Goal: Find contact information: Find contact information

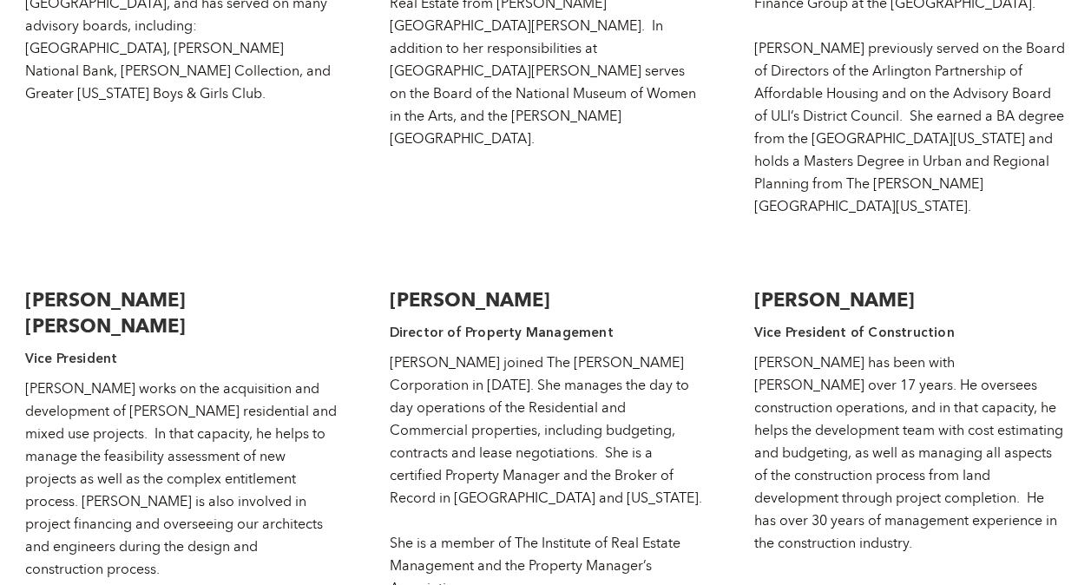
scroll to position [3044, 0]
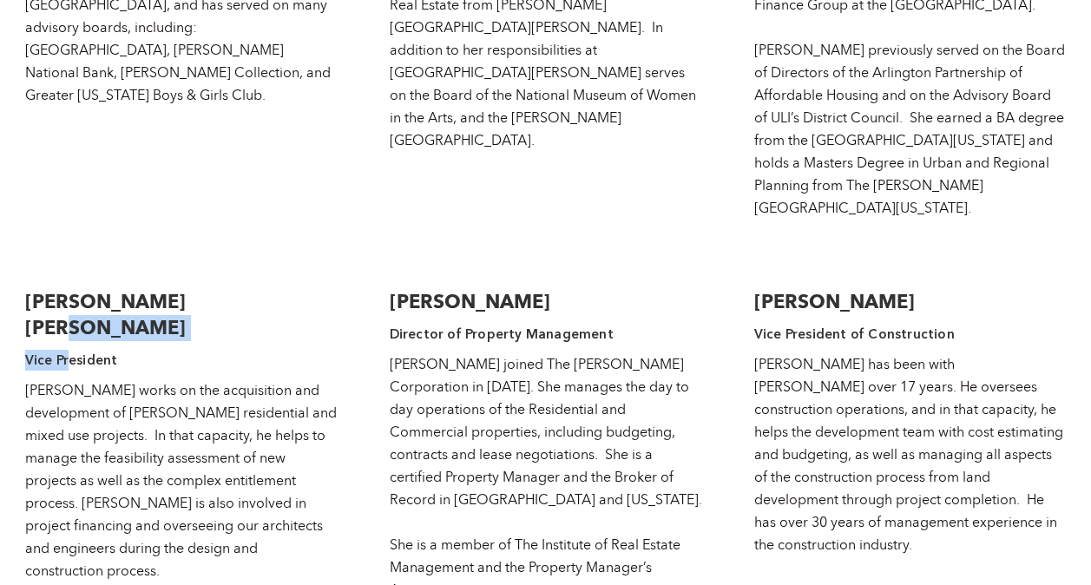
drag, startPoint x: 197, startPoint y: 175, endPoint x: 66, endPoint y: 202, distance: 133.8
click at [66, 272] on div "[PERSON_NAME] [PERSON_NAME] Vice President [PERSON_NAME] works on the acquisiti…" at bounding box center [181, 540] width 312 height 536
drag, startPoint x: 66, startPoint y: 202, endPoint x: 119, endPoint y: 251, distance: 71.9
click at [119, 379] on div "[PERSON_NAME] works on the acquisition and development of [PERSON_NAME] residen…" at bounding box center [181, 593] width 312 height 429
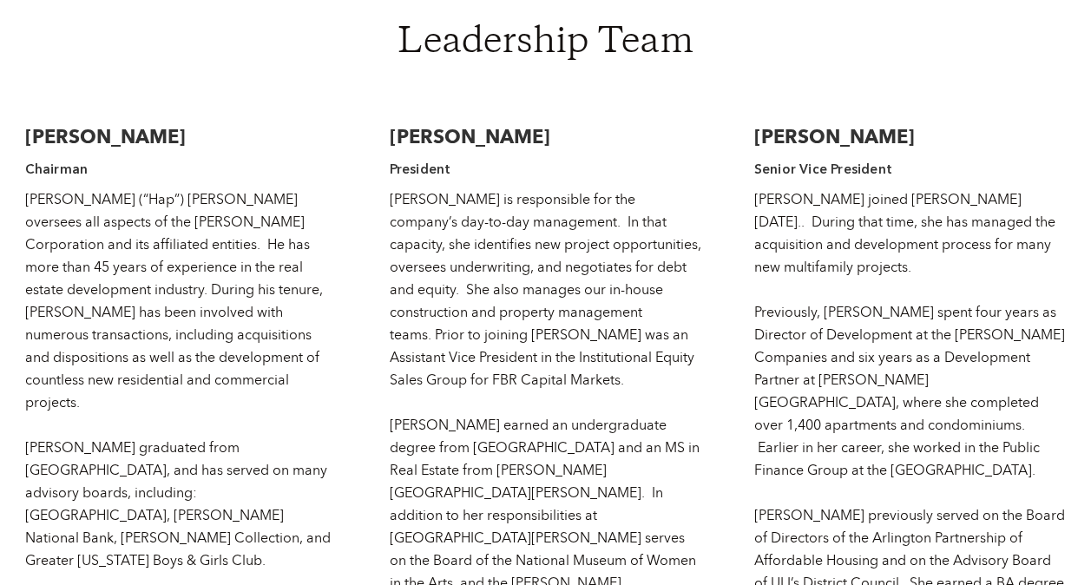
scroll to position [2578, 0]
click at [501, 125] on h3 "[PERSON_NAME]" at bounding box center [546, 138] width 312 height 26
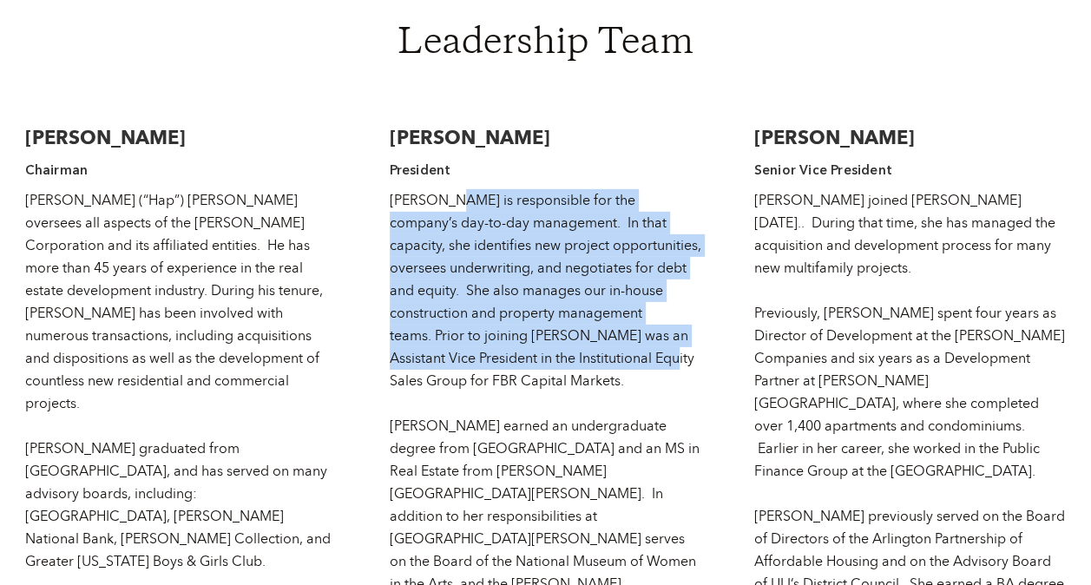
drag, startPoint x: 501, startPoint y: 69, endPoint x: 441, endPoint y: 122, distance: 79.9
click at [441, 189] on div "[PERSON_NAME] is responsible for the company’s day-to-day management. In that c…" at bounding box center [546, 403] width 312 height 429
click at [574, 276] on div "[PERSON_NAME] is responsible for the company’s day-to-day management. In that c…" at bounding box center [546, 403] width 312 height 429
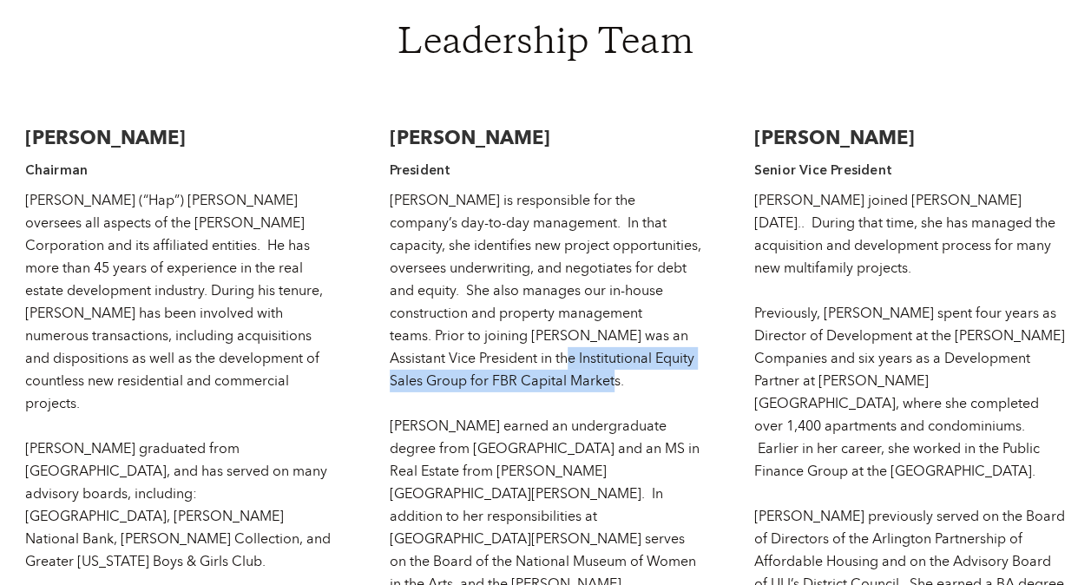
drag, startPoint x: 500, startPoint y: 310, endPoint x: 441, endPoint y: 282, distance: 65.2
click at [441, 282] on div "[PERSON_NAME] is responsible for the company’s day-to-day management. In that c…" at bounding box center [546, 403] width 312 height 429
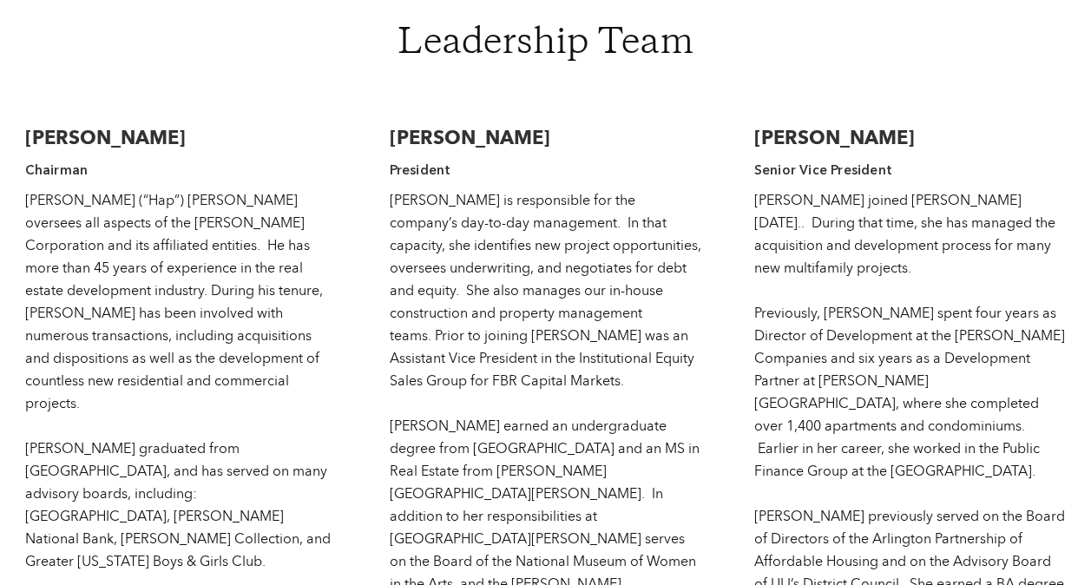
drag, startPoint x: 441, startPoint y: 282, endPoint x: 453, endPoint y: 62, distance: 219.9
click at [453, 125] on h3 "[PERSON_NAME]" at bounding box center [546, 138] width 312 height 26
click at [458, 263] on div "[PERSON_NAME] is responsible for the company’s day-to-day management. In that c…" at bounding box center [546, 403] width 312 height 429
copy div "[PERSON_NAME]"
